Goal: Task Accomplishment & Management: Complete application form

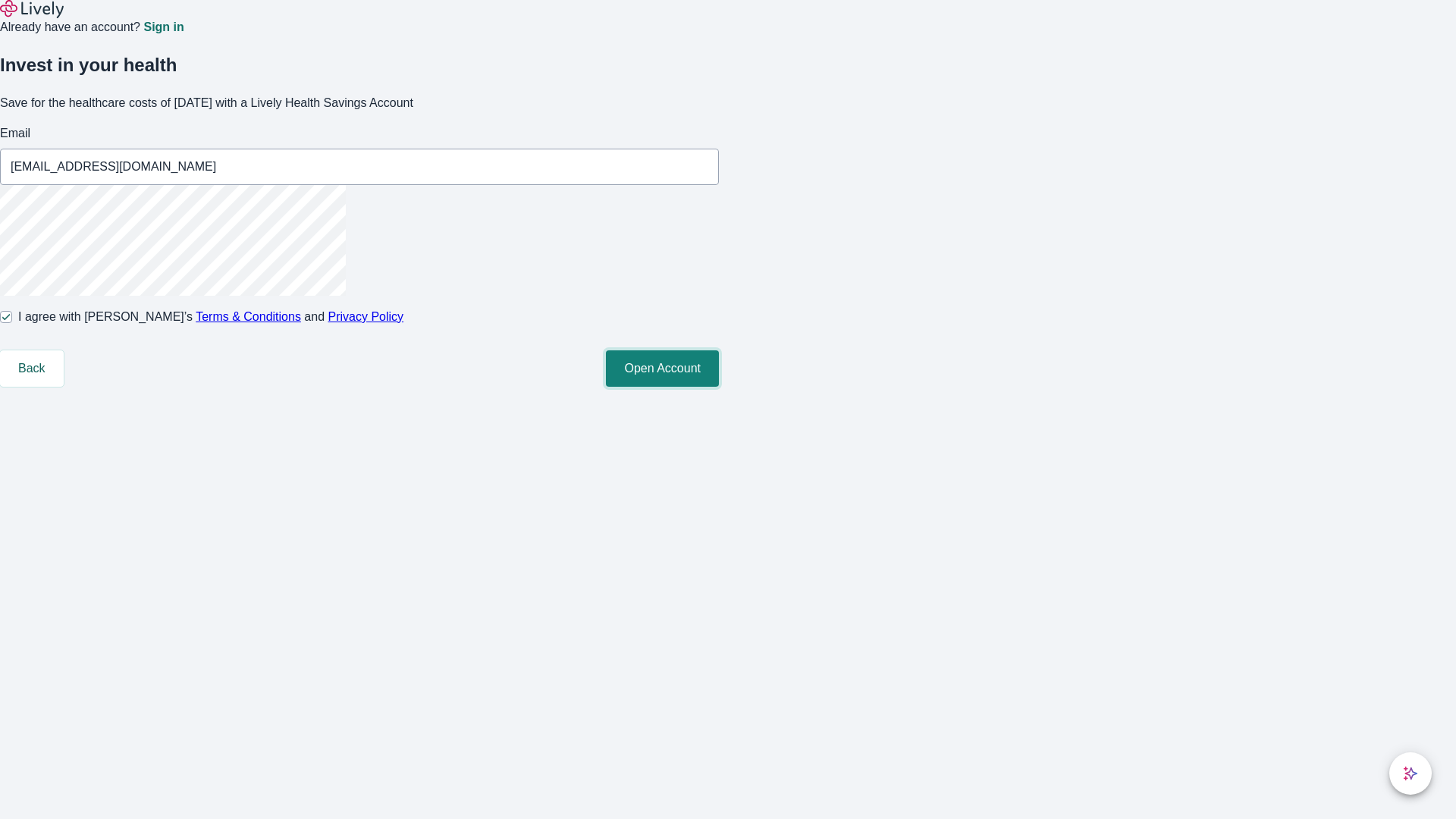
click at [719, 386] on button "Open Account" at bounding box center [662, 368] width 113 height 36
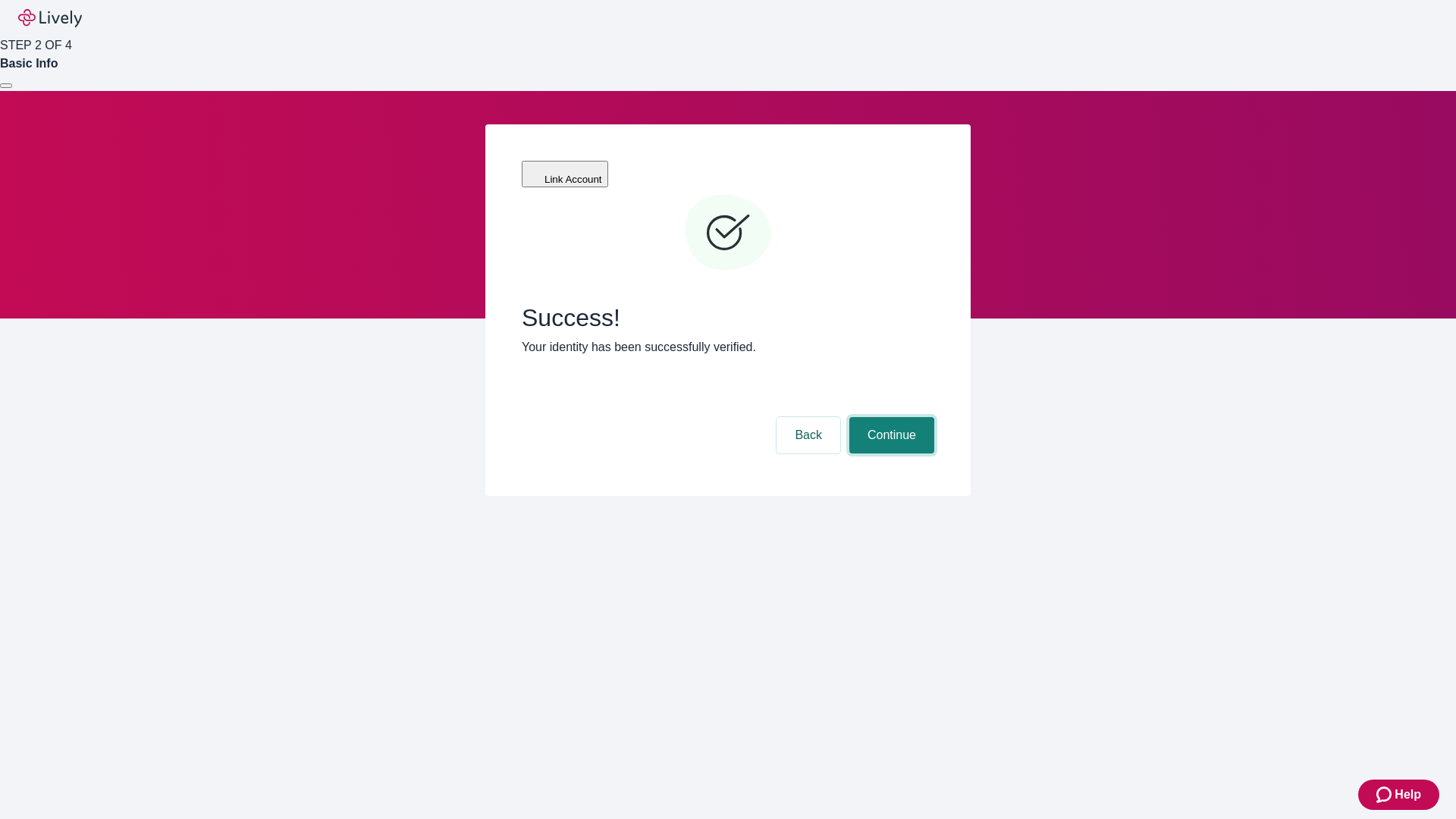
click at [889, 417] on button "Continue" at bounding box center [891, 435] width 85 height 36
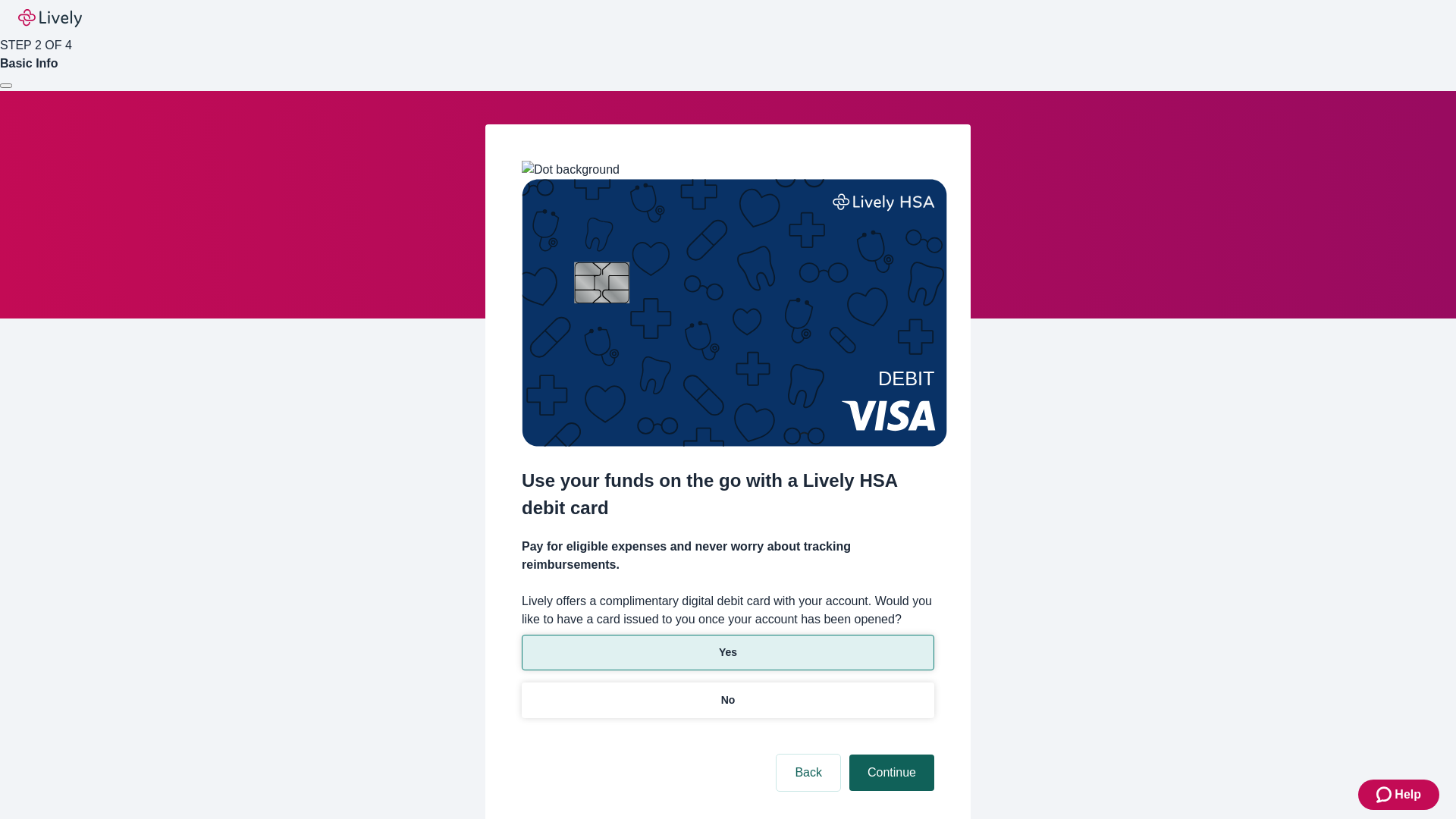
click at [727, 692] on p "No" at bounding box center [728, 700] width 14 height 16
click at [889, 755] on button "Continue" at bounding box center [891, 772] width 85 height 36
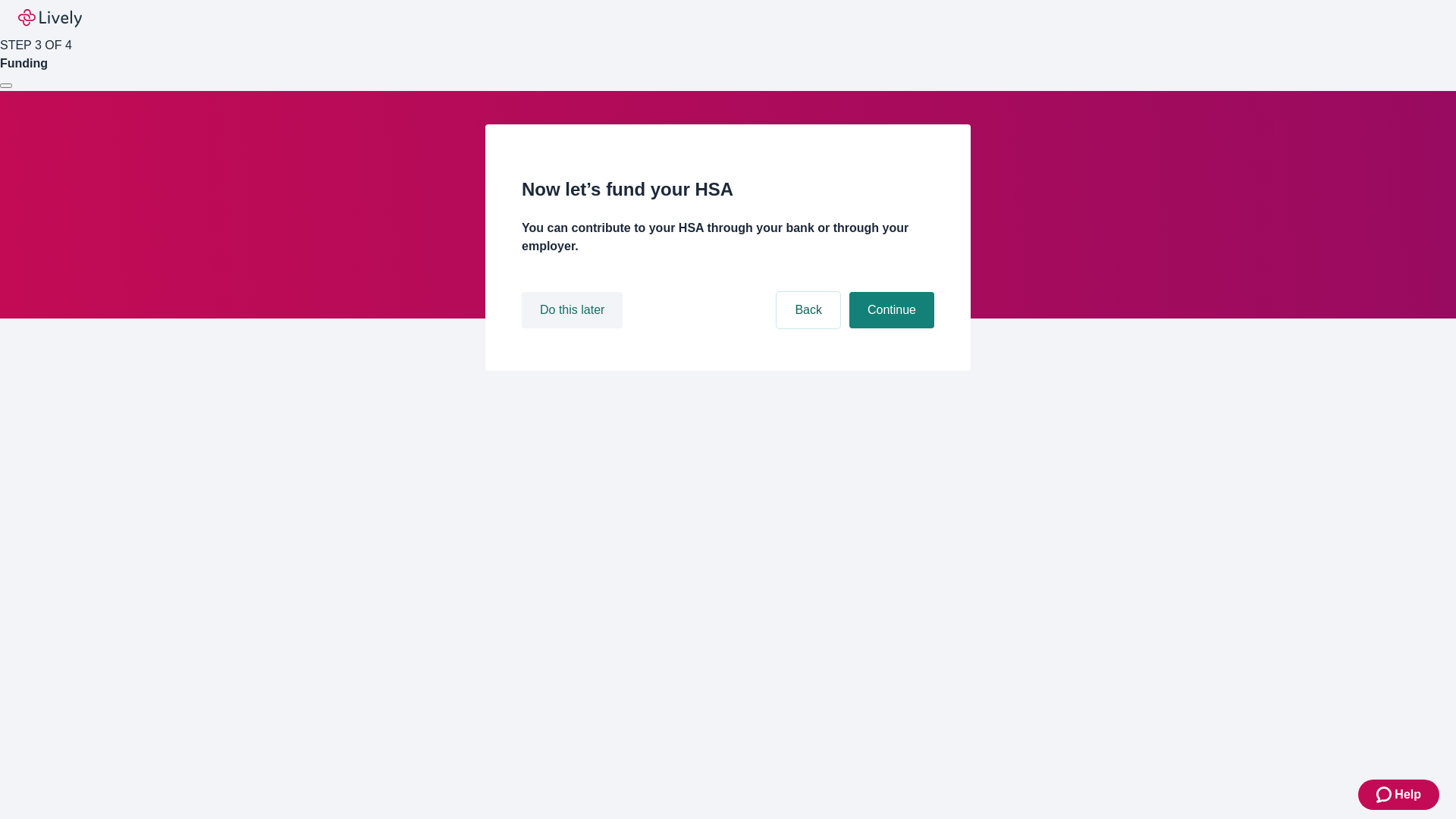
click at [574, 328] on button "Do this later" at bounding box center [572, 310] width 101 height 36
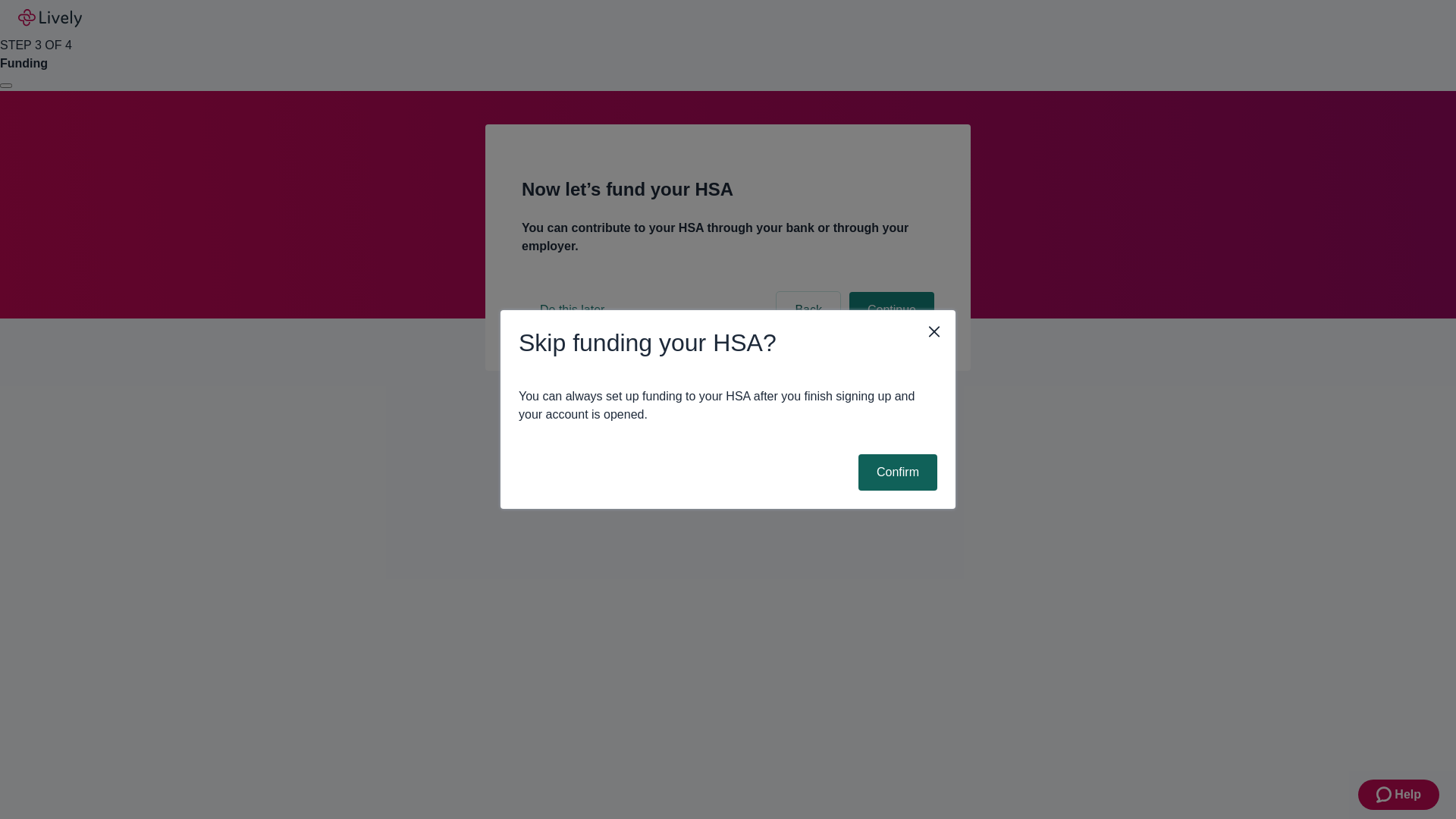
click at [896, 472] on button "Confirm" at bounding box center [898, 472] width 79 height 36
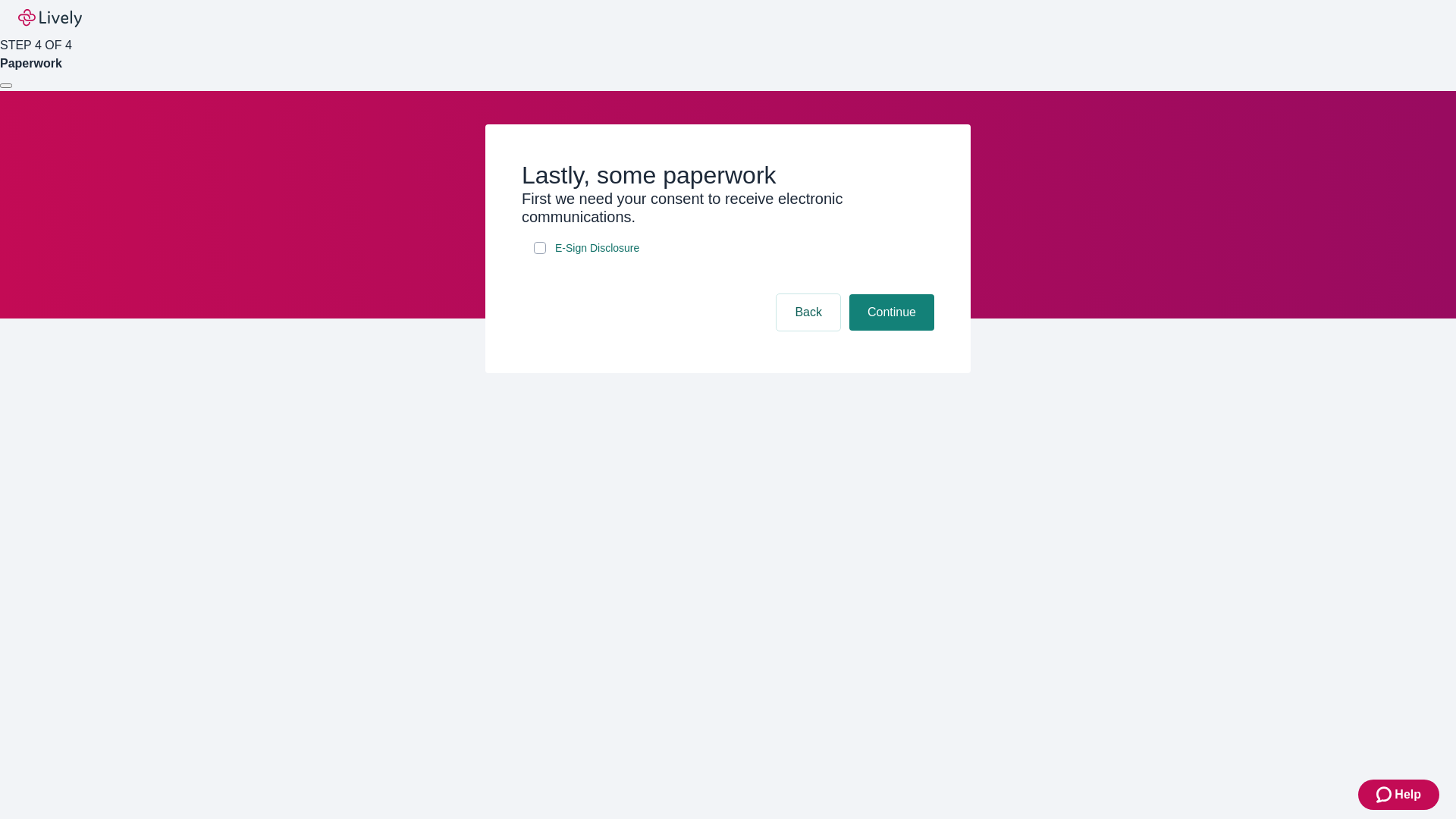
click at [540, 254] on input "E-Sign Disclosure" at bounding box center [539, 247] width 12 height 12
checkbox input "true"
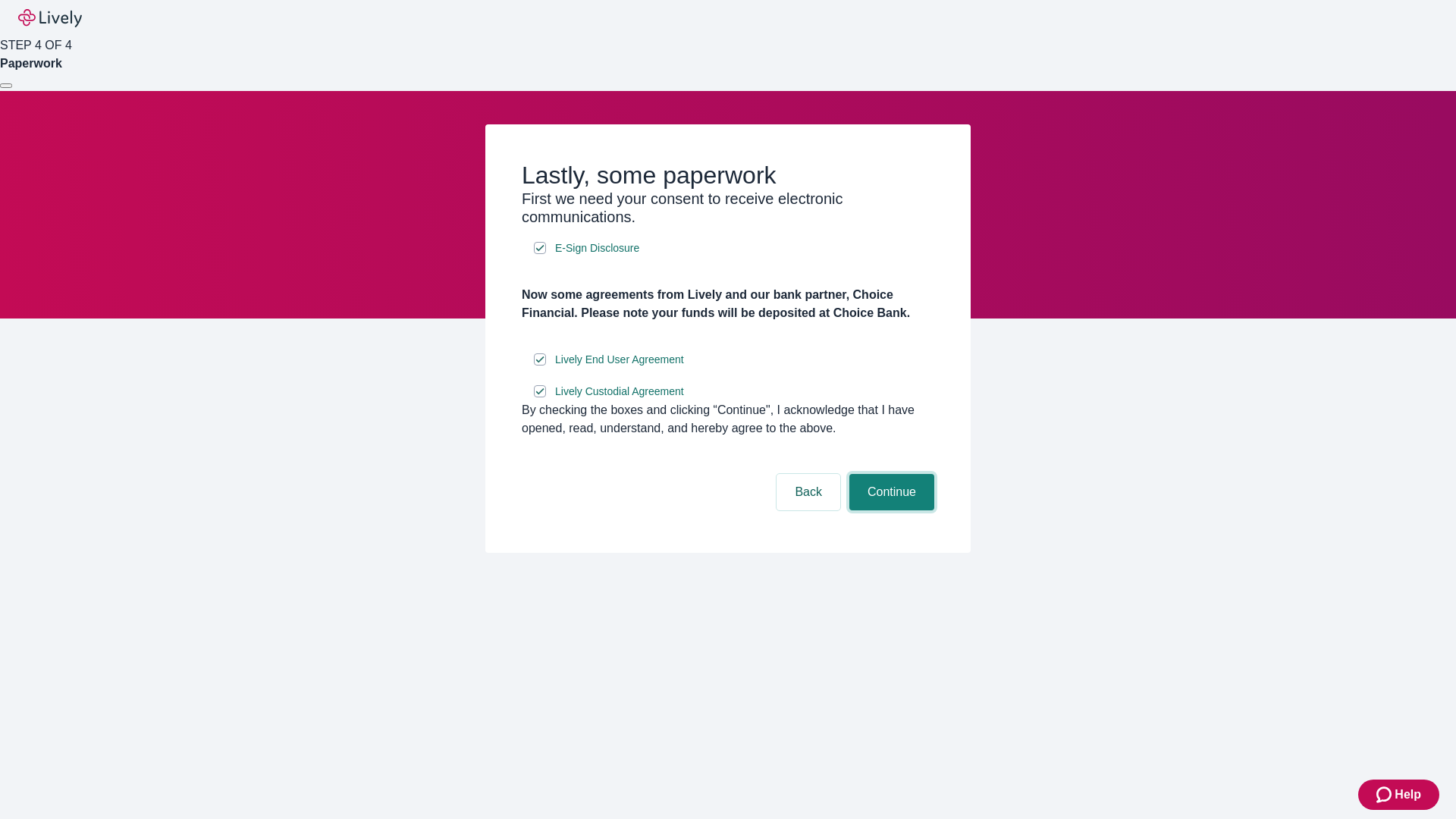
click at [889, 510] on button "Continue" at bounding box center [891, 492] width 85 height 36
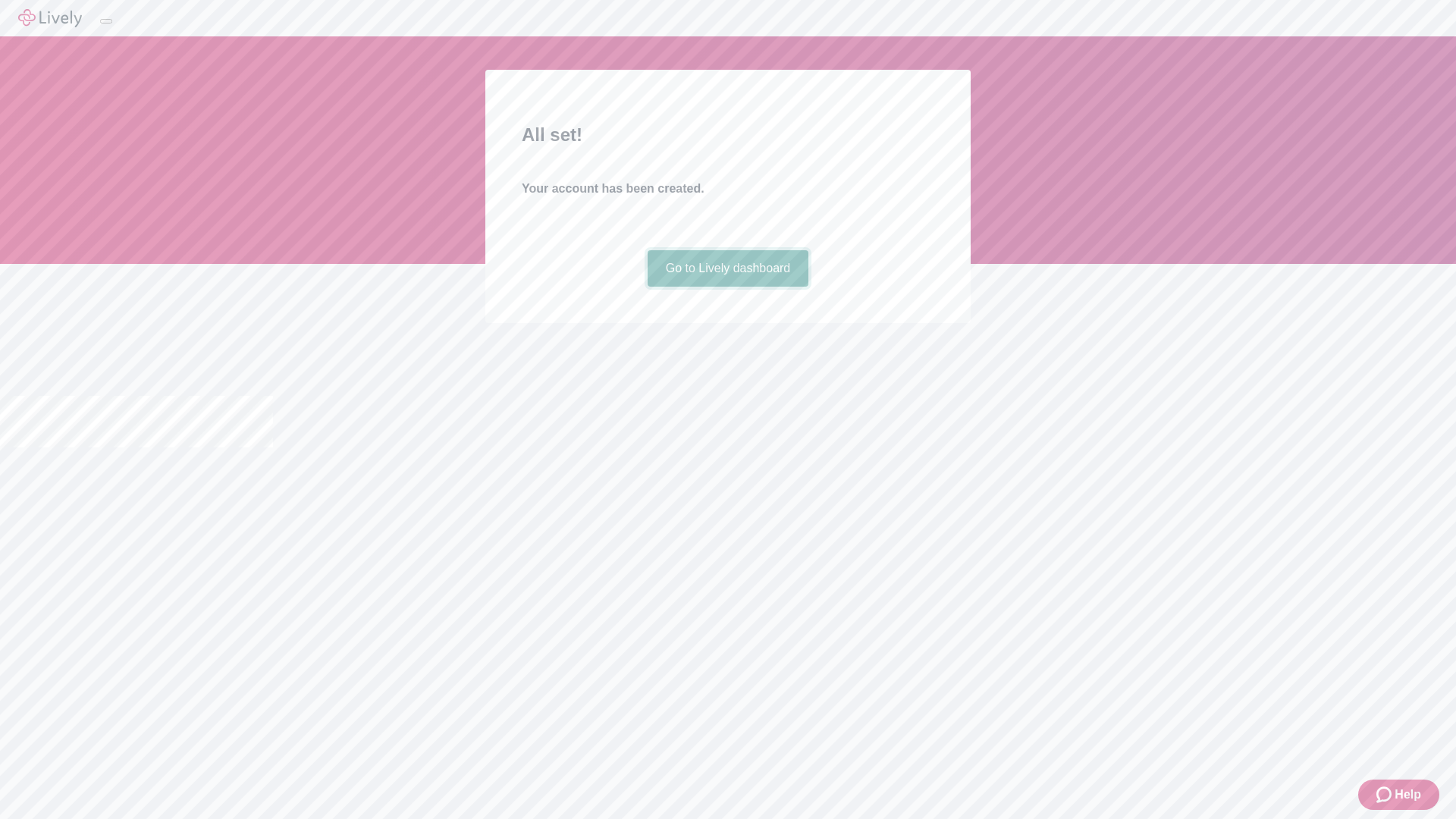
click at [727, 286] on link "Go to Lively dashboard" at bounding box center [728, 268] width 161 height 36
